Goal: Transaction & Acquisition: Purchase product/service

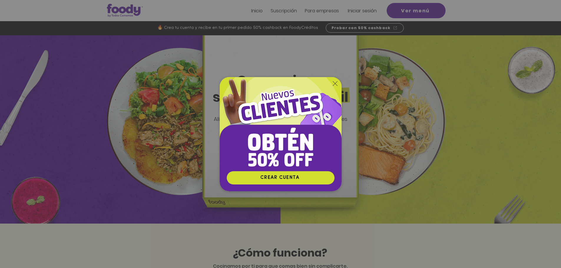
click at [336, 85] on icon "Volver al sitio" at bounding box center [335, 83] width 5 height 5
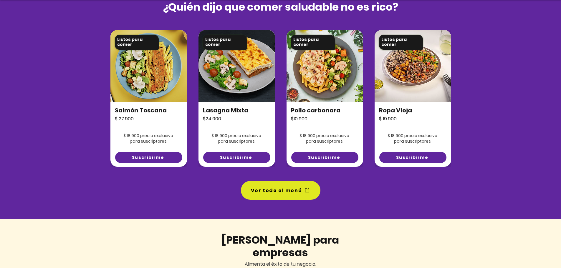
scroll to position [413, 0]
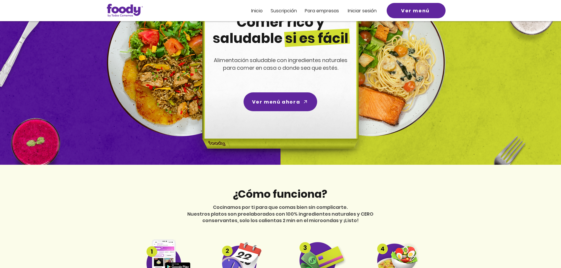
click at [254, 9] on span "Inicio" at bounding box center [256, 10] width 11 height 7
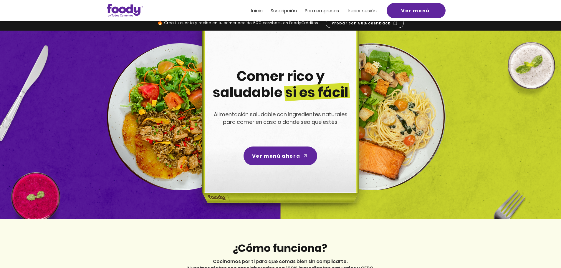
scroll to position [0, 0]
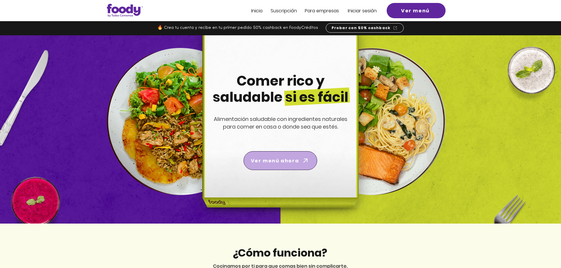
click at [299, 159] on span "Ver menú ahora" at bounding box center [280, 161] width 71 height 17
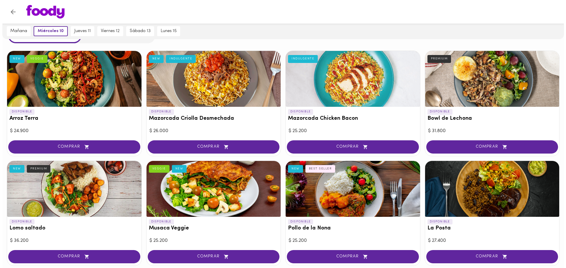
scroll to position [37, 0]
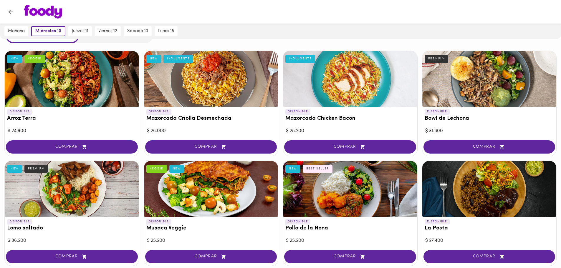
click at [347, 171] on div at bounding box center [350, 189] width 134 height 56
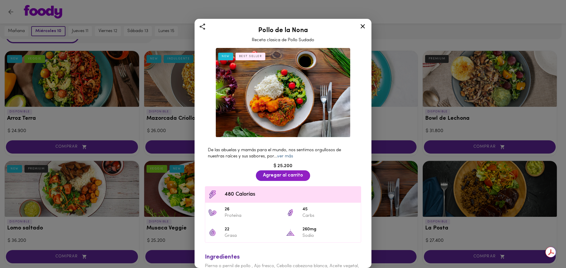
click at [281, 154] on link "ver más" at bounding box center [285, 156] width 16 height 4
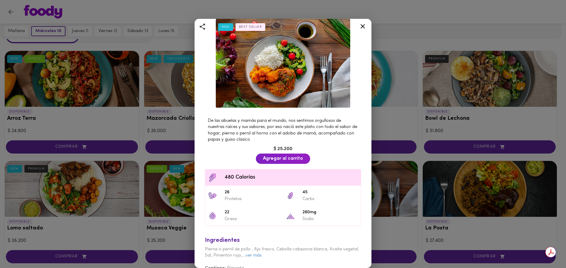
scroll to position [38, 0]
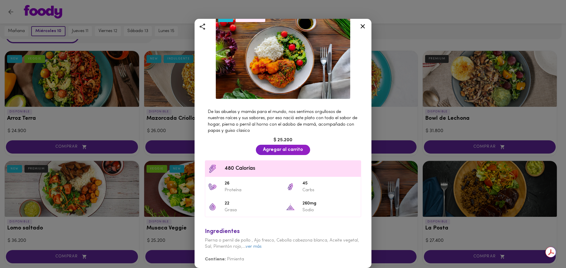
click at [363, 24] on icon at bounding box center [362, 26] width 7 height 7
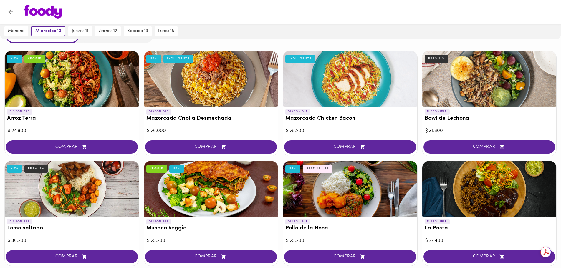
click at [458, 69] on div at bounding box center [490, 79] width 134 height 56
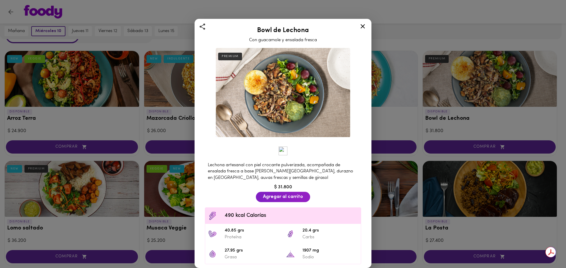
click at [359, 25] on div at bounding box center [362, 27] width 14 height 14
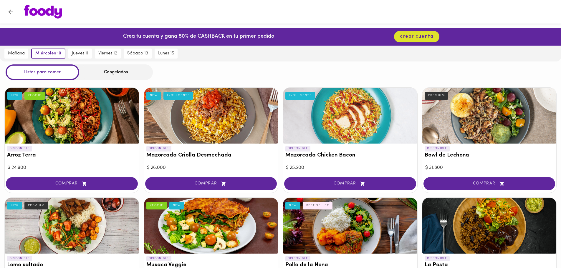
click at [236, 128] on div at bounding box center [211, 116] width 134 height 56
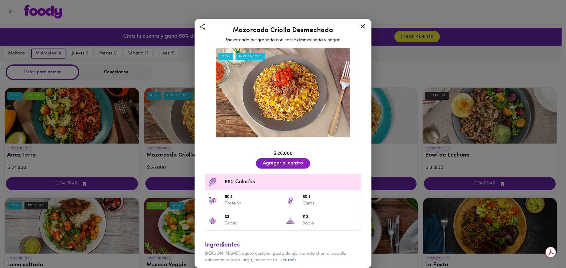
click at [358, 24] on div at bounding box center [362, 27] width 14 height 14
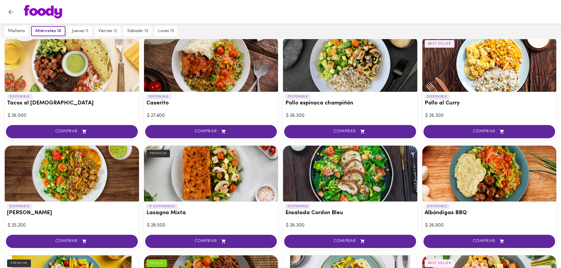
scroll to position [295, 0]
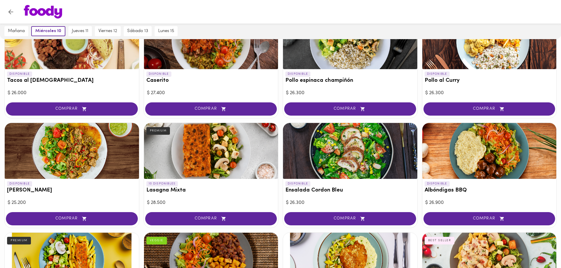
click at [315, 120] on div "DISPONIBLE Arroz Terra NEW VEGGIE $ 24.900 COMPRAR DISPONIBLE Mazorcada Criolla…" at bounding box center [280, 120] width 561 height 664
click at [251, 142] on div at bounding box center [211, 151] width 134 height 56
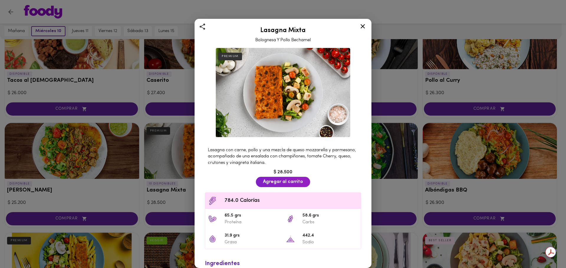
click at [362, 30] on icon at bounding box center [362, 26] width 7 height 7
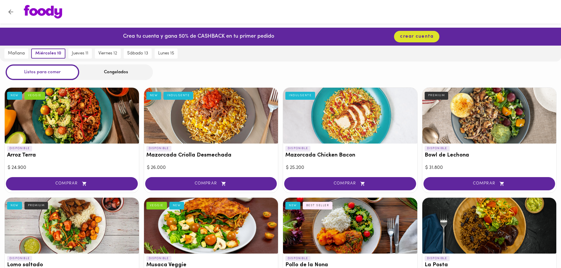
click at [137, 75] on div "Congelados" at bounding box center [116, 73] width 74 height 16
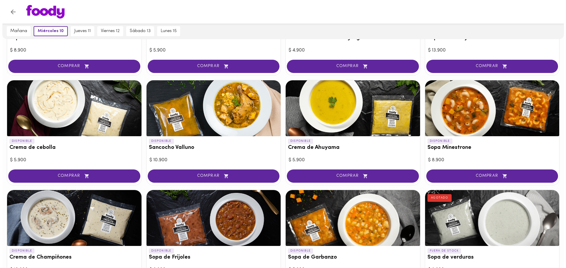
scroll to position [135, 0]
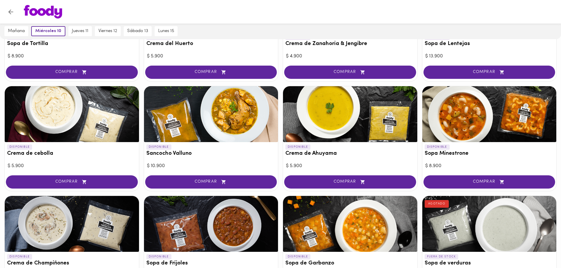
click at [366, 132] on div at bounding box center [350, 114] width 134 height 56
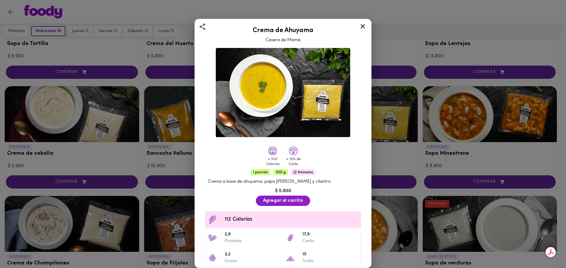
scroll to position [29, 0]
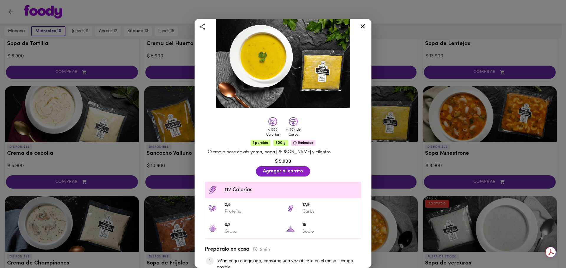
click at [364, 29] on icon at bounding box center [362, 26] width 7 height 7
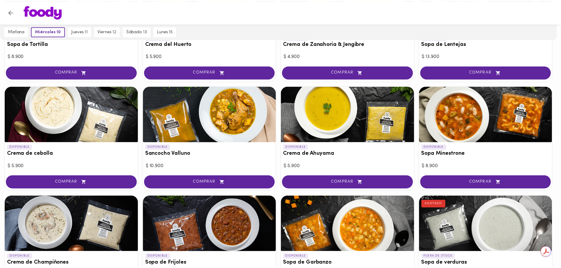
scroll to position [0, 0]
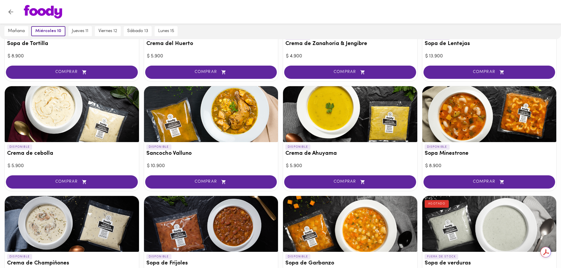
click at [227, 147] on div "DISPONIBLE Sancocho Valluno" at bounding box center [211, 151] width 134 height 19
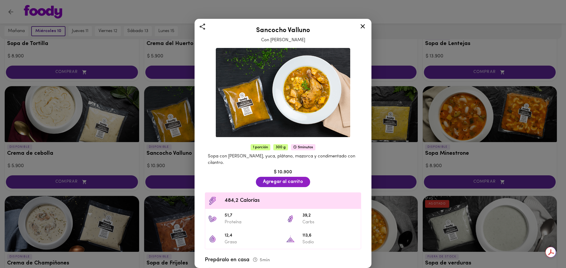
click at [367, 27] on div at bounding box center [362, 27] width 14 height 14
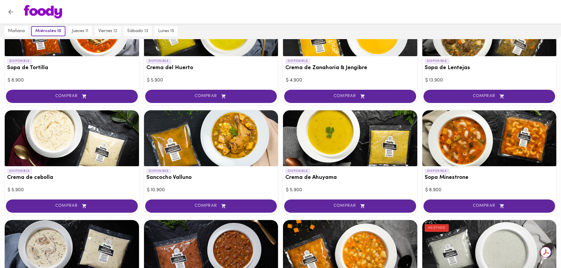
scroll to position [46, 0]
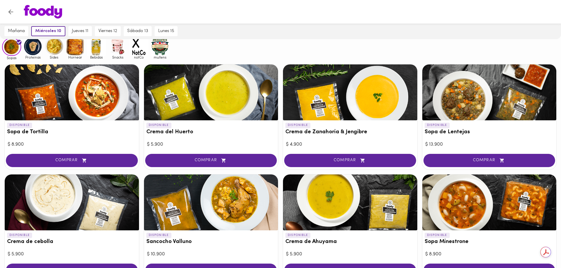
click at [352, 124] on div "DISPONIBLE Crema de Zanahoria & Jengibre" at bounding box center [350, 130] width 134 height 19
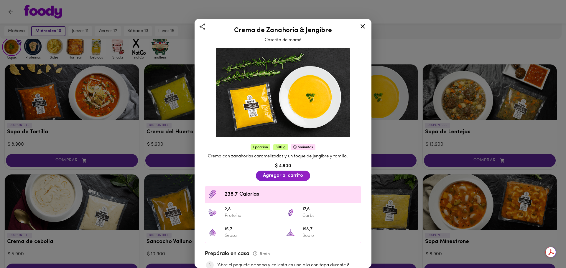
click at [362, 28] on icon at bounding box center [362, 26] width 7 height 7
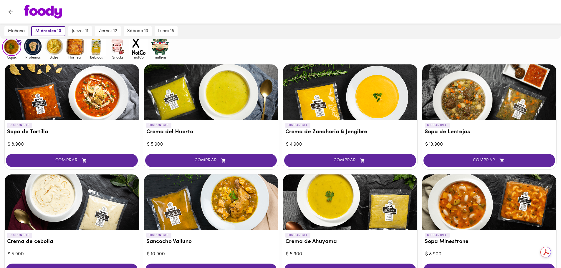
click at [513, 109] on div at bounding box center [490, 93] width 134 height 56
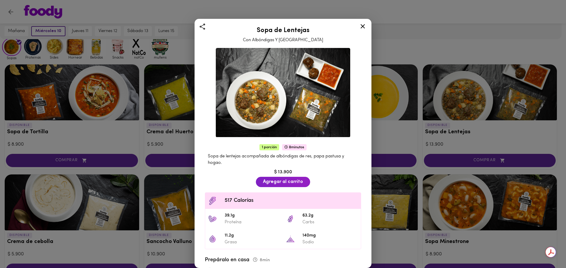
click at [365, 28] on icon at bounding box center [362, 26] width 7 height 7
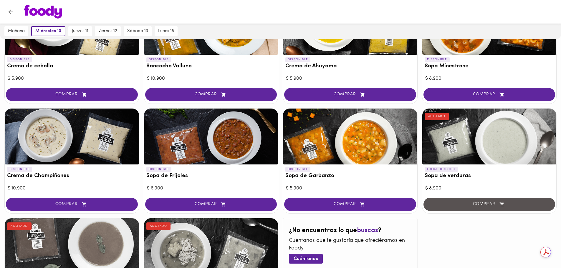
scroll to position [223, 0]
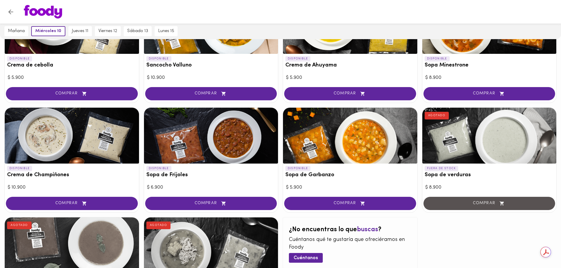
click at [95, 155] on div at bounding box center [72, 136] width 134 height 56
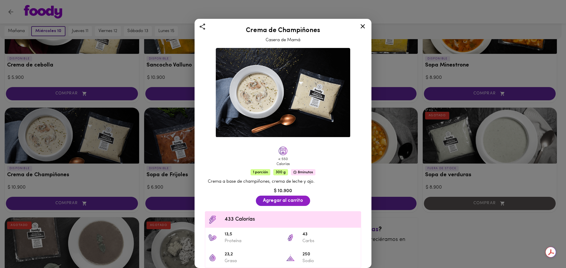
click at [362, 29] on icon at bounding box center [362, 26] width 7 height 7
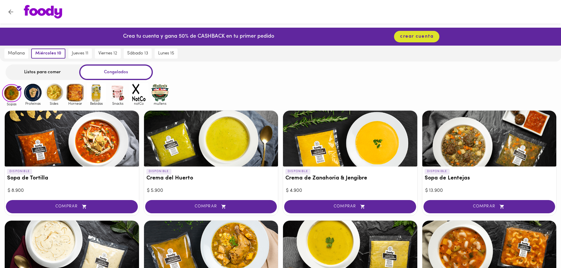
click at [29, 93] on img at bounding box center [32, 92] width 19 height 19
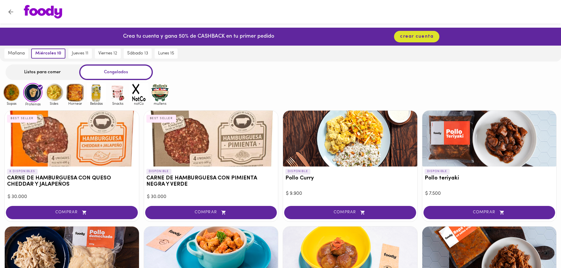
click at [58, 92] on img at bounding box center [54, 92] width 19 height 19
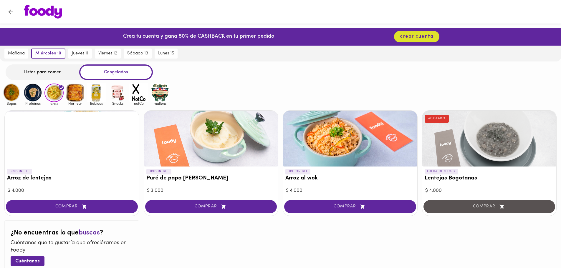
scroll to position [29, 0]
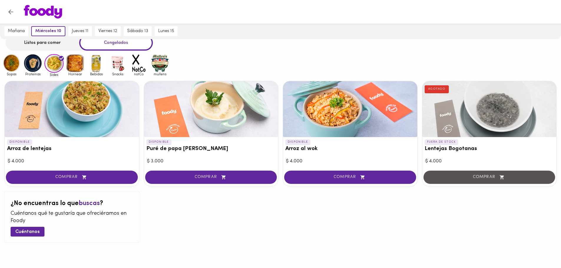
click at [58, 91] on div at bounding box center [72, 109] width 134 height 56
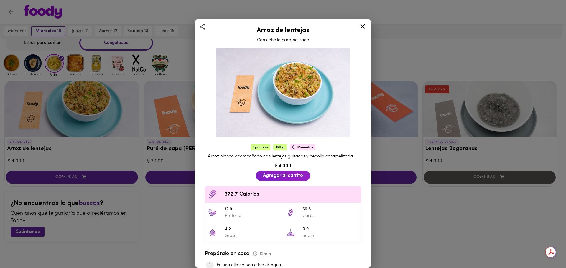
click at [367, 24] on div at bounding box center [362, 27] width 14 height 14
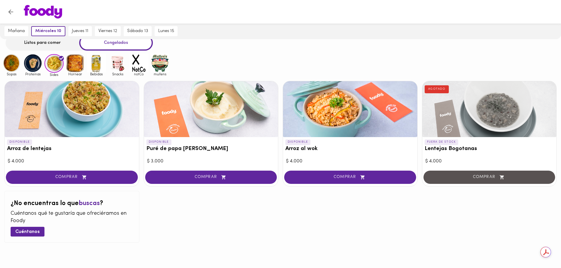
click at [67, 67] on img at bounding box center [75, 63] width 19 height 19
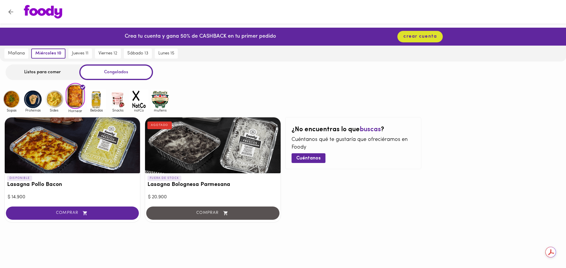
click at [77, 136] on div at bounding box center [72, 146] width 135 height 56
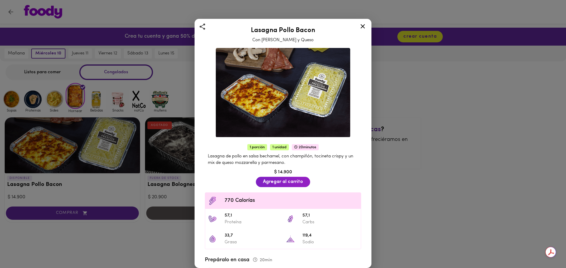
click at [364, 22] on div at bounding box center [362, 27] width 14 height 14
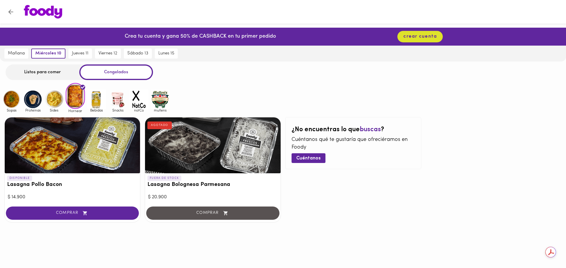
click at [101, 102] on img at bounding box center [96, 99] width 19 height 19
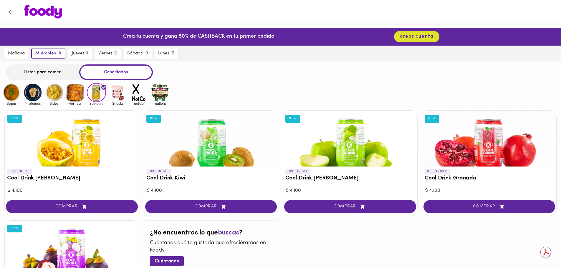
click at [113, 93] on img at bounding box center [117, 92] width 19 height 19
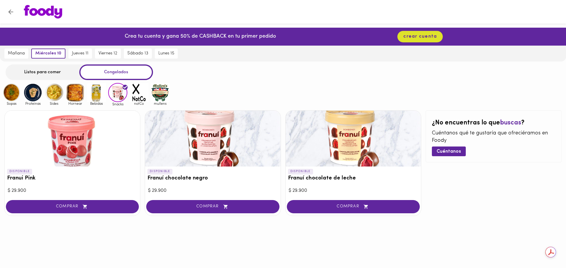
click at [137, 92] on img at bounding box center [138, 92] width 19 height 19
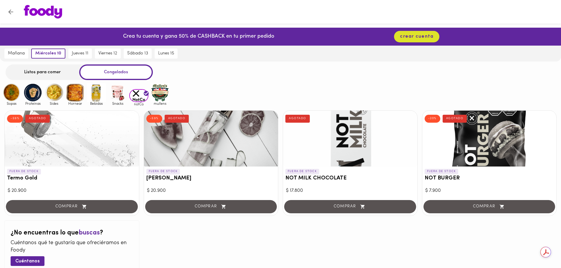
click at [159, 92] on img at bounding box center [160, 92] width 19 height 19
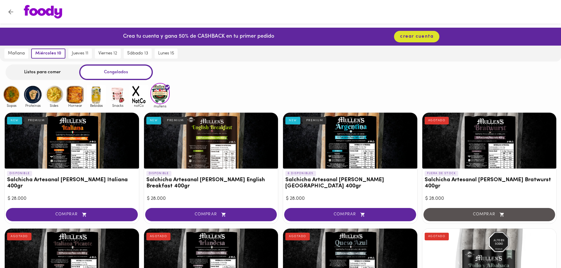
click at [74, 75] on div "Listos para comer" at bounding box center [43, 73] width 74 height 16
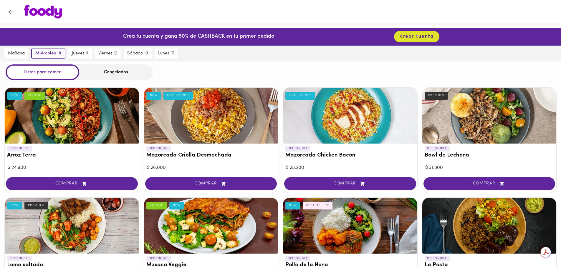
click at [131, 76] on div "Congelados" at bounding box center [116, 73] width 74 height 16
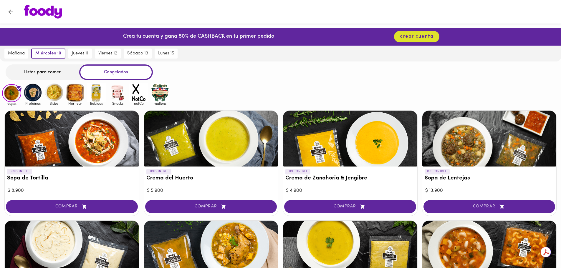
click at [44, 89] on div "Sides" at bounding box center [52, 94] width 21 height 23
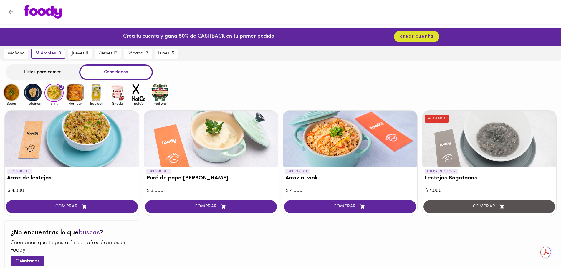
click at [37, 91] on img at bounding box center [32, 92] width 19 height 19
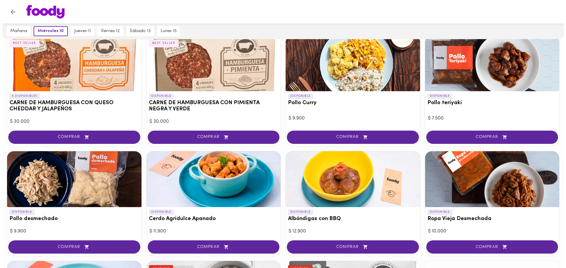
scroll to position [88, 0]
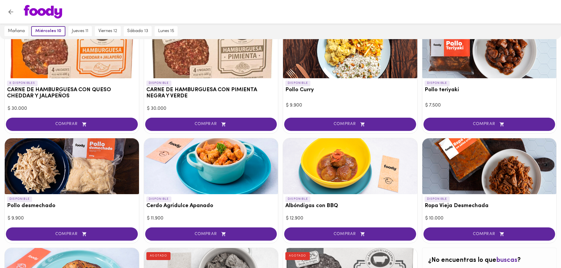
click at [76, 146] on div at bounding box center [72, 167] width 134 height 56
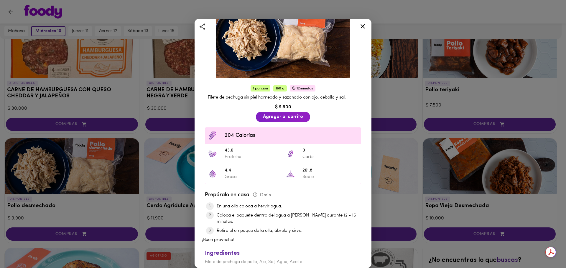
scroll to position [61, 0]
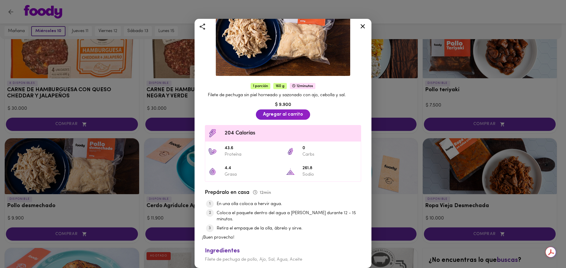
click at [360, 26] on icon at bounding box center [362, 26] width 7 height 7
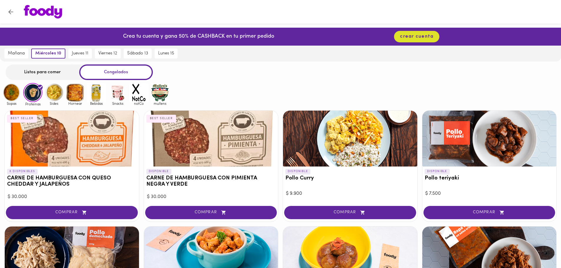
click at [58, 90] on img at bounding box center [54, 92] width 19 height 19
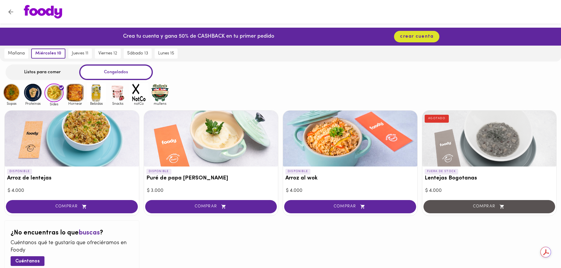
click at [15, 98] on img at bounding box center [11, 92] width 19 height 19
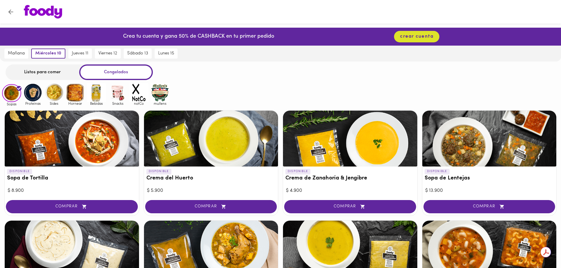
click at [49, 74] on div "Listos para comer" at bounding box center [43, 73] width 74 height 16
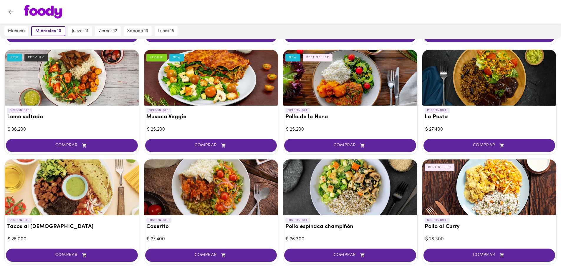
scroll to position [147, 0]
